Goal: Information Seeking & Learning: Learn about a topic

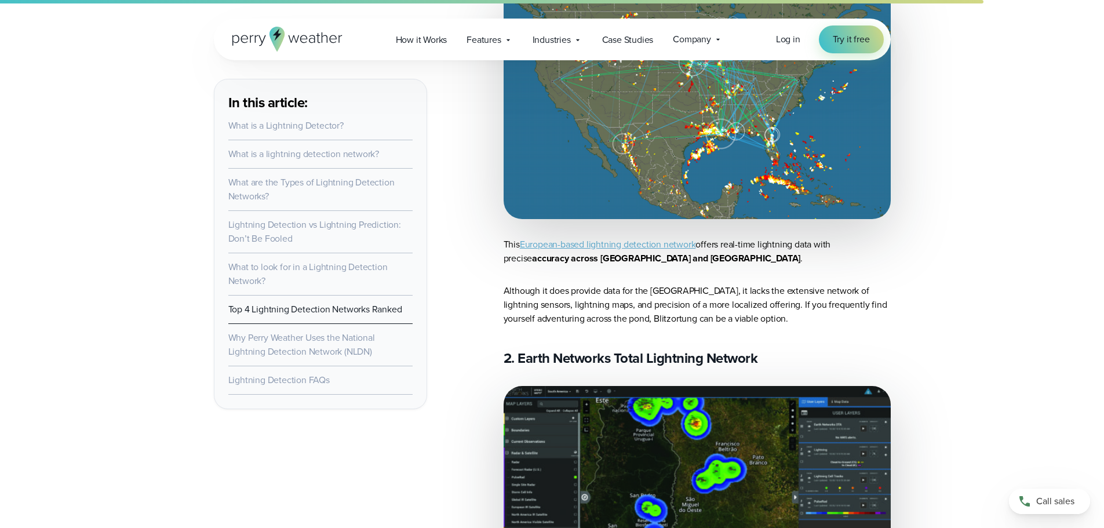
scroll to position [4831, 0]
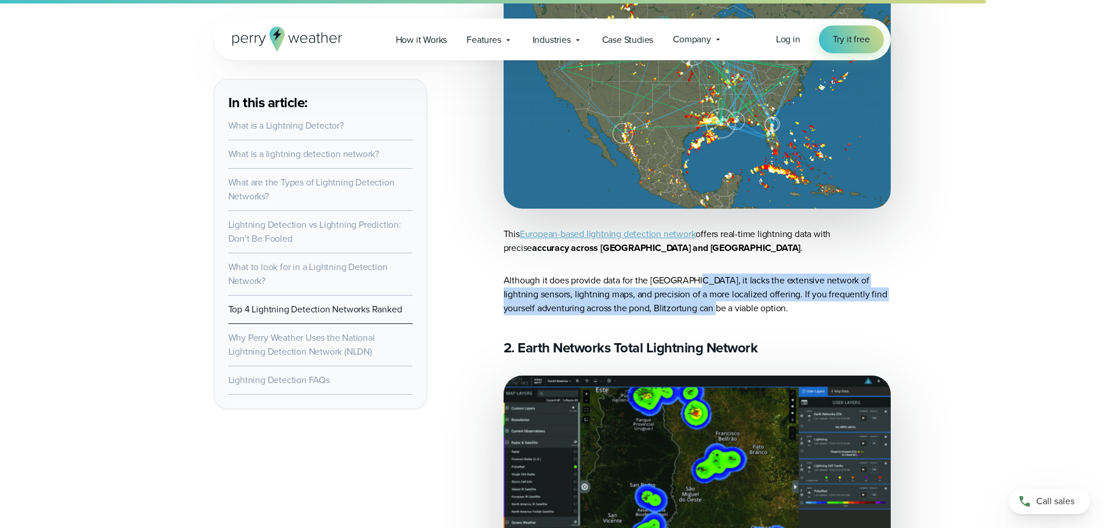
drag, startPoint x: 692, startPoint y: 279, endPoint x: 699, endPoint y: 308, distance: 29.9
click at [699, 308] on p "Although it does provide data for the United States, it lacks the extensive net…" at bounding box center [697, 295] width 387 height 42
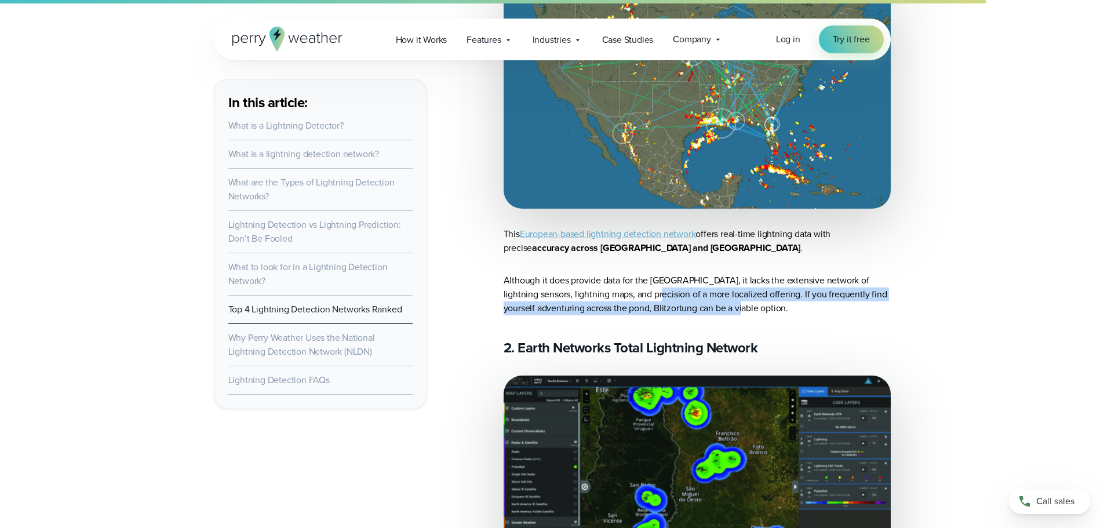
drag, startPoint x: 725, startPoint y: 308, endPoint x: 638, endPoint y: 287, distance: 89.4
click at [639, 288] on p "Although it does provide data for the United States, it lacks the extensive net…" at bounding box center [697, 295] width 387 height 42
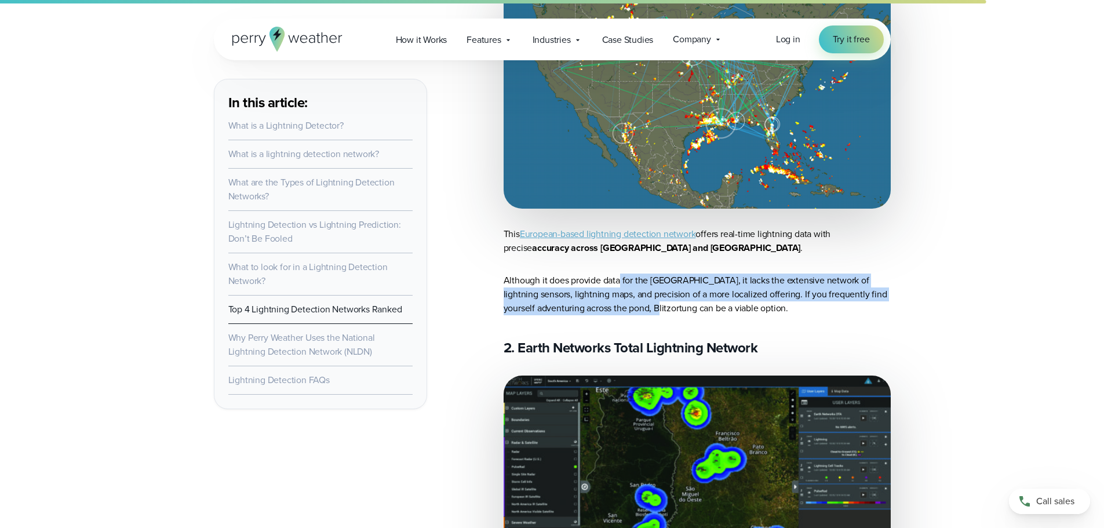
drag, startPoint x: 621, startPoint y: 279, endPoint x: 639, endPoint y: 299, distance: 26.6
click at [639, 299] on p "Although it does provide data for the United States, it lacks the extensive net…" at bounding box center [697, 295] width 387 height 42
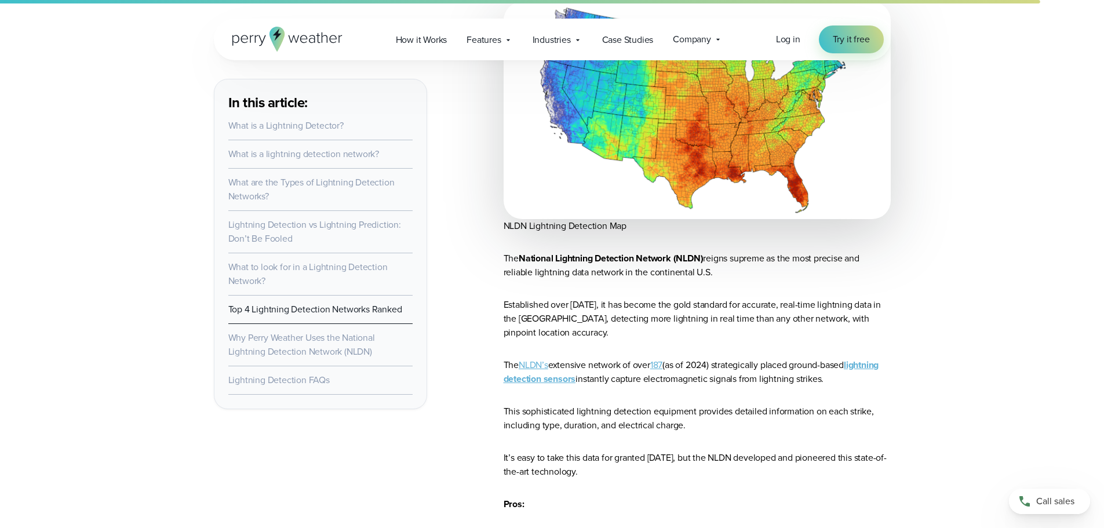
scroll to position [5604, 0]
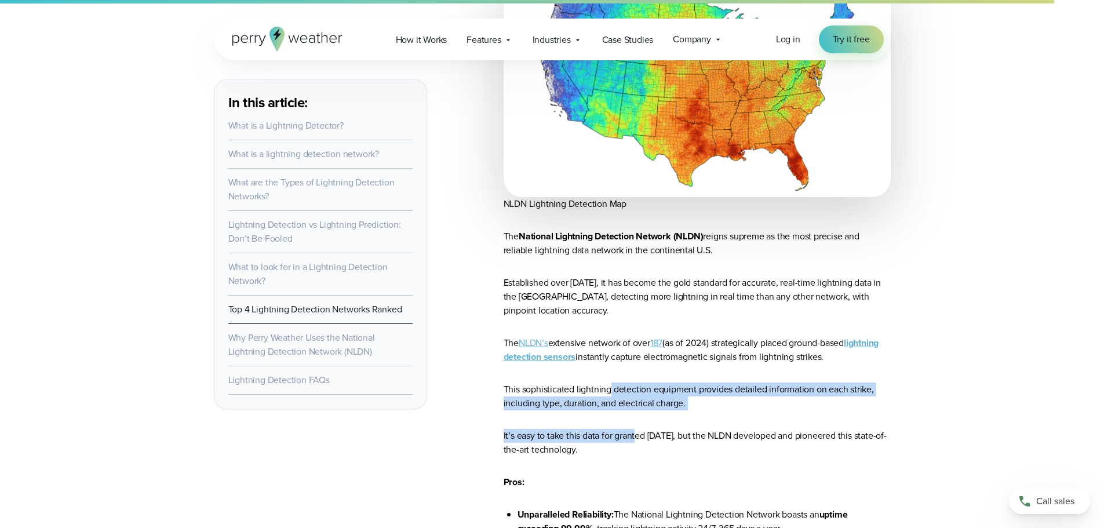
drag, startPoint x: 612, startPoint y: 376, endPoint x: 635, endPoint y: 407, distance: 39.3
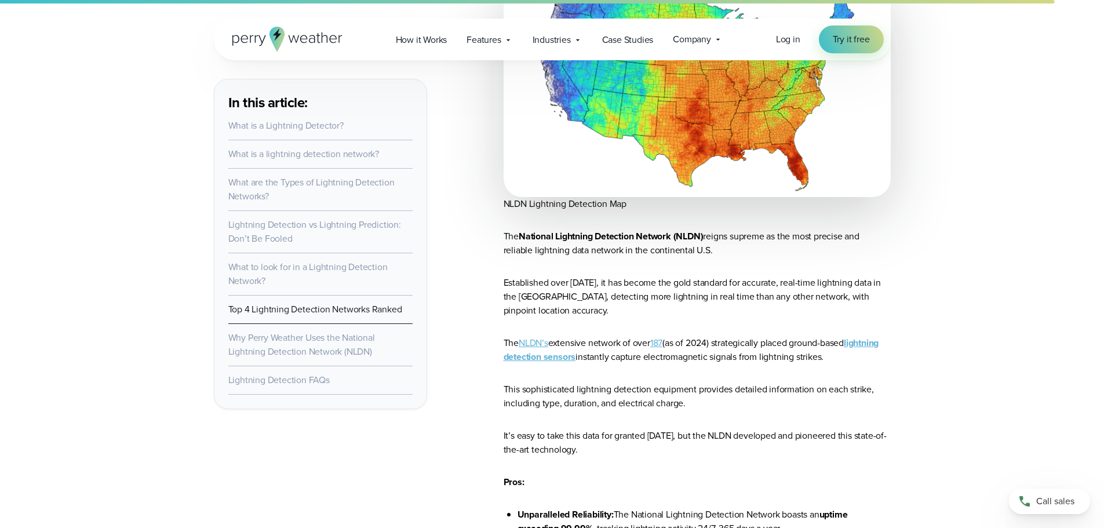
click at [654, 429] on p "It’s easy to take this data for granted today, but the NLDN developed and pione…" at bounding box center [697, 443] width 387 height 28
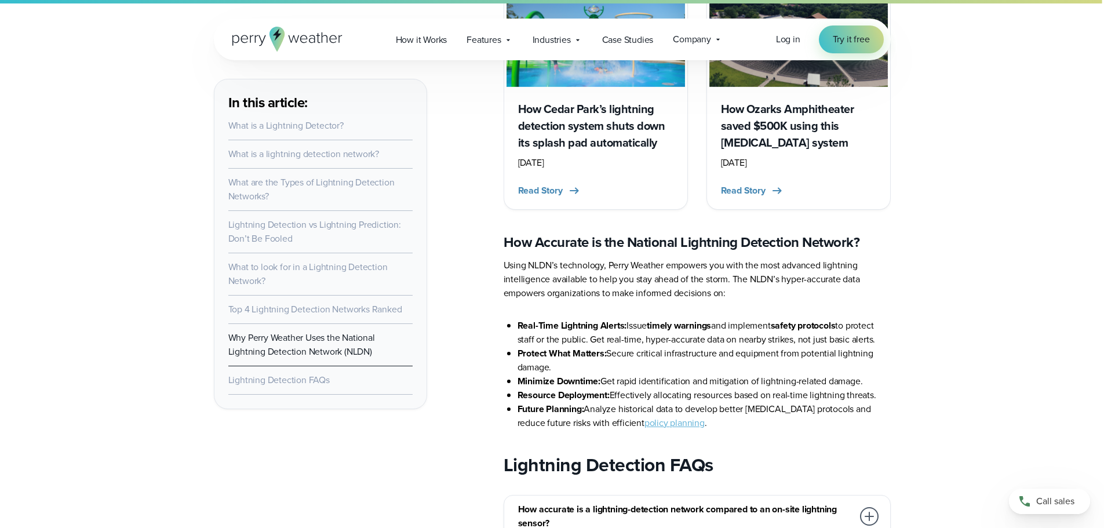
scroll to position [6184, 0]
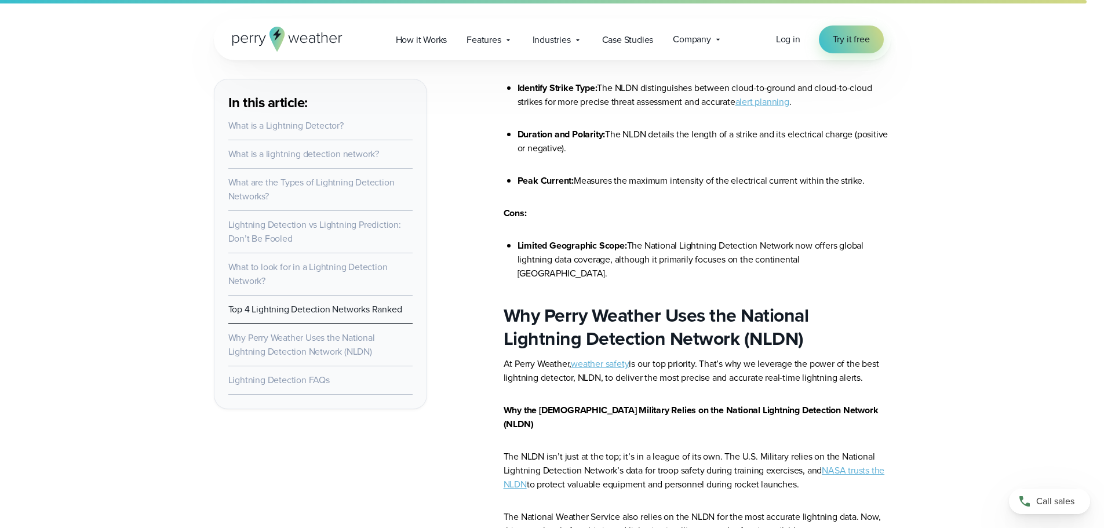
click at [516, 464] on link "NASA trusts the NLDN" at bounding box center [694, 477] width 381 height 27
